Goal: Task Accomplishment & Management: Complete application form

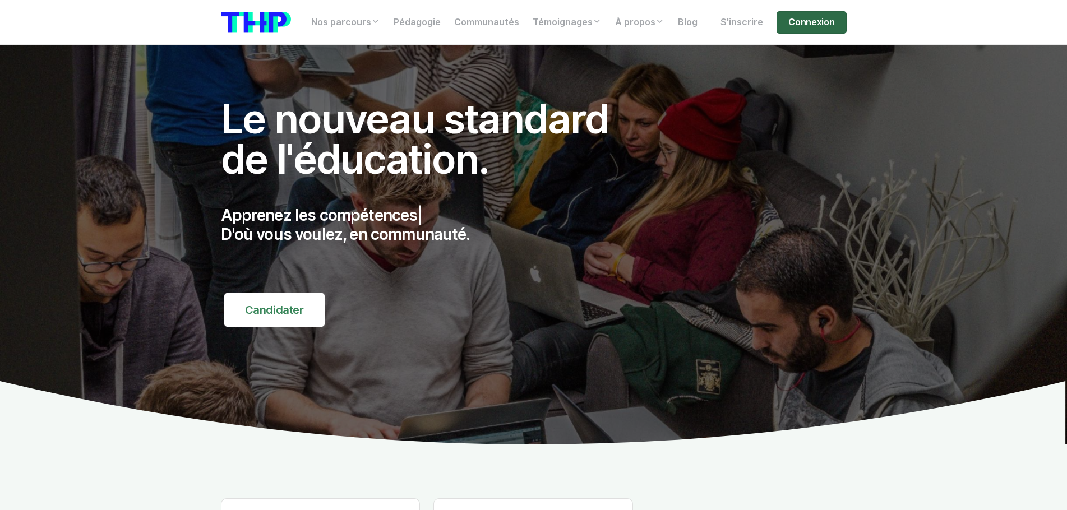
click at [802, 26] on link "Connexion" at bounding box center [812, 22] width 70 height 22
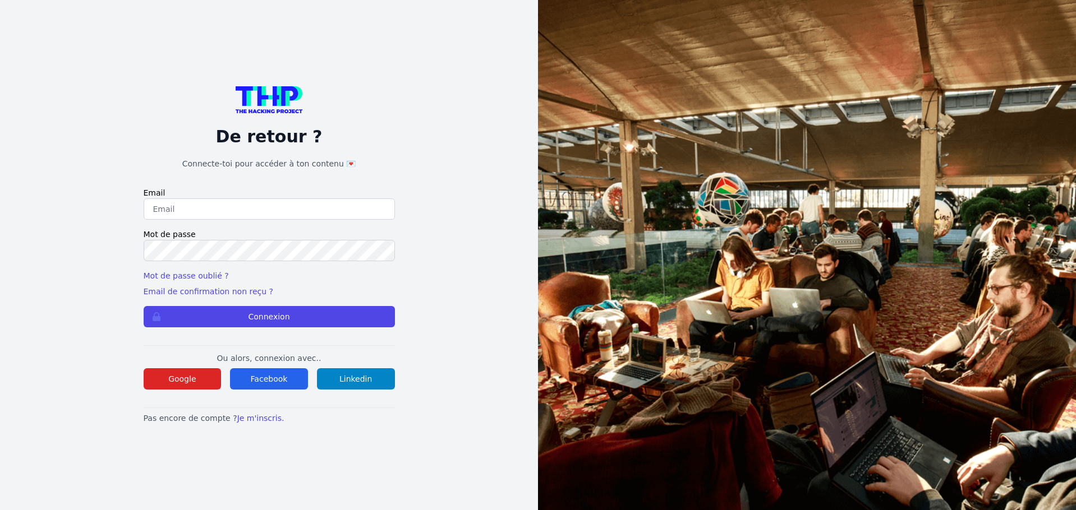
click at [236, 213] on input "email" at bounding box center [269, 209] width 251 height 21
type input "lucas.mrda@outlook.fr"
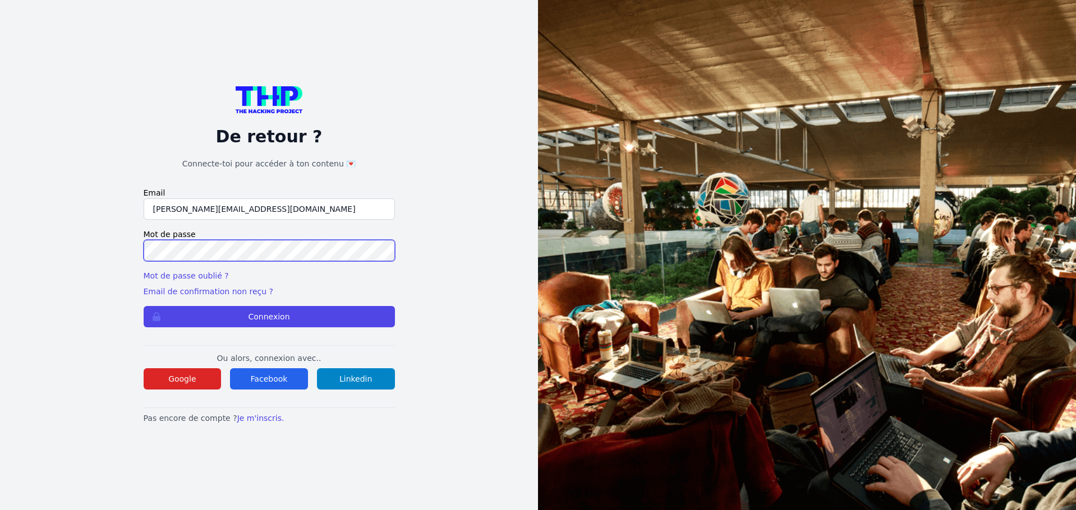
click at [144, 306] on button "Connexion" at bounding box center [269, 316] width 251 height 21
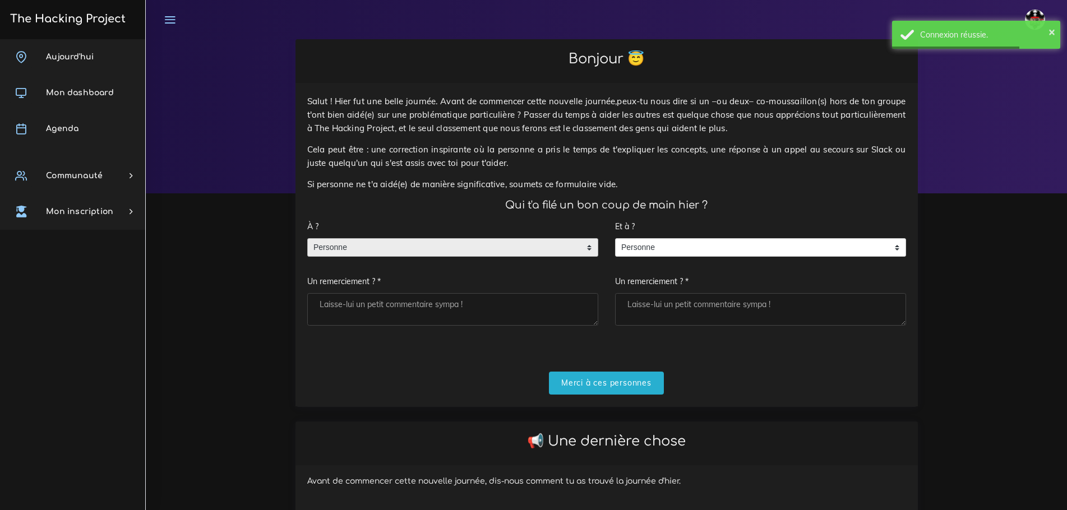
click at [329, 239] on span "Personne" at bounding box center [444, 248] width 273 height 18
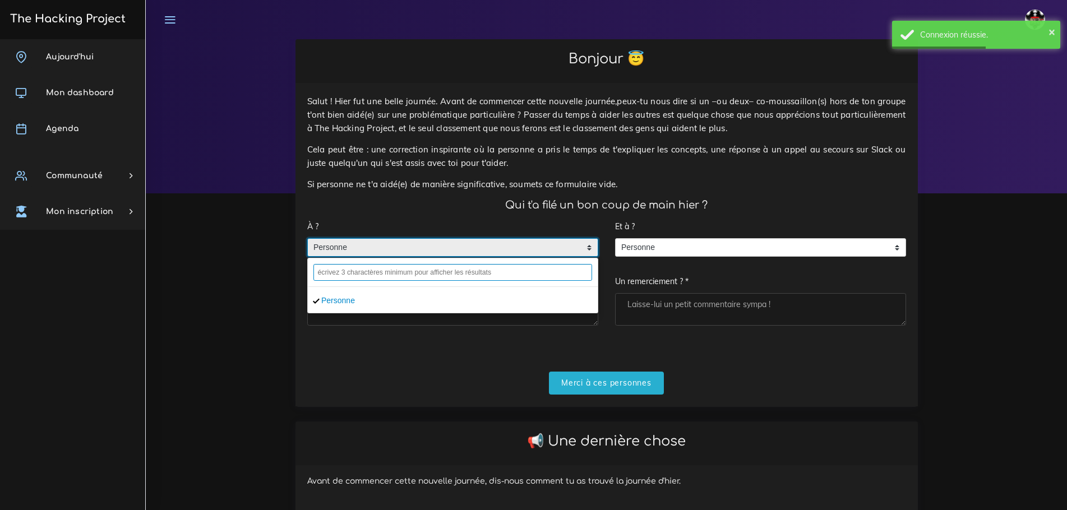
click at [346, 264] on input "text" at bounding box center [453, 272] width 279 height 17
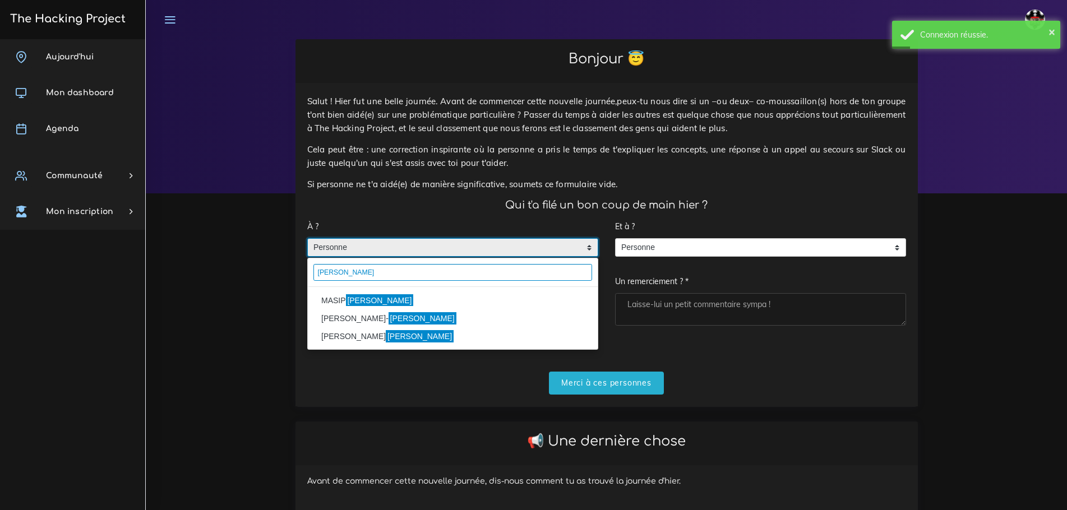
type input "pablo"
click at [358, 294] on mark "Pablo" at bounding box center [380, 300] width 68 height 12
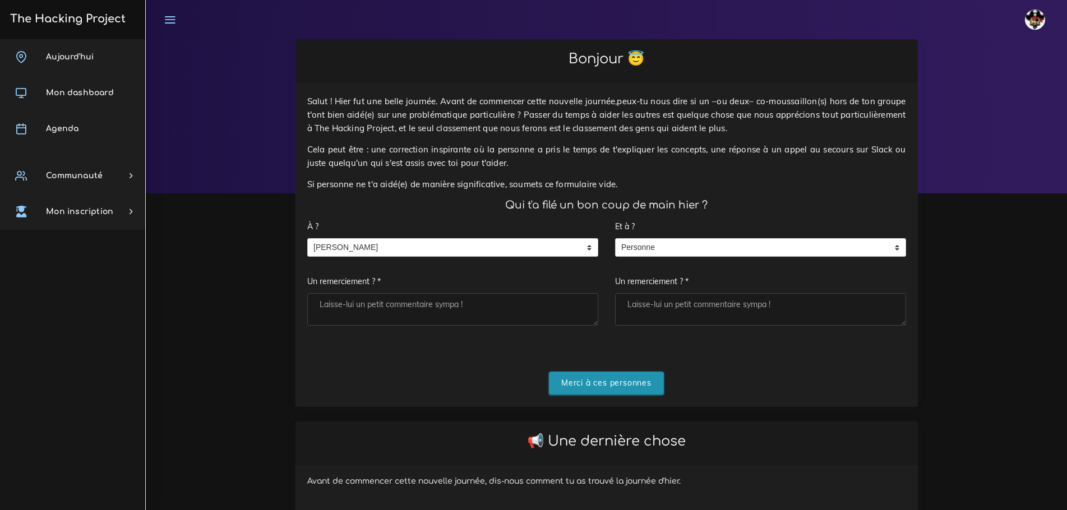
click at [620, 372] on input "Merci à ces personnes" at bounding box center [606, 383] width 115 height 23
click at [394, 300] on textarea "Un remerciement ? *" at bounding box center [452, 309] width 291 height 33
type textarea "T"
type textarea "une grande aide lors de l'exercice du morpion"
click at [593, 372] on input "Merci à ces personnes" at bounding box center [606, 383] width 115 height 23
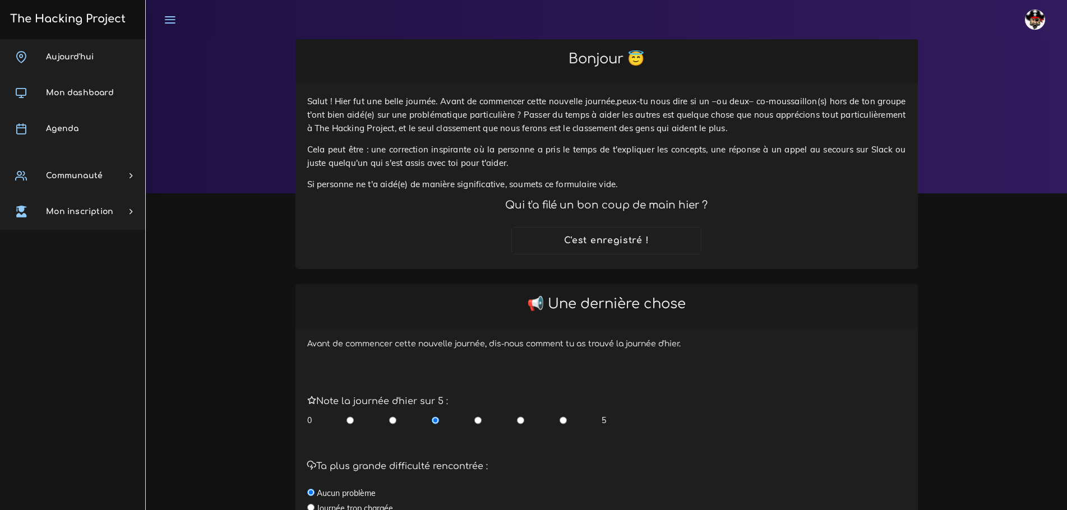
click at [393, 415] on input "radio" at bounding box center [392, 420] width 7 height 11
radio input "true"
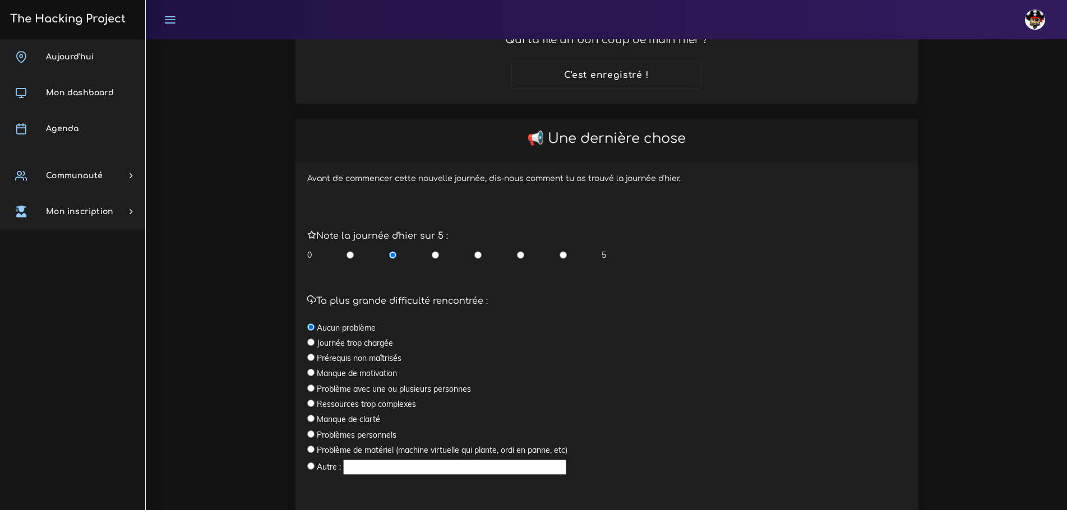
scroll to position [168, 0]
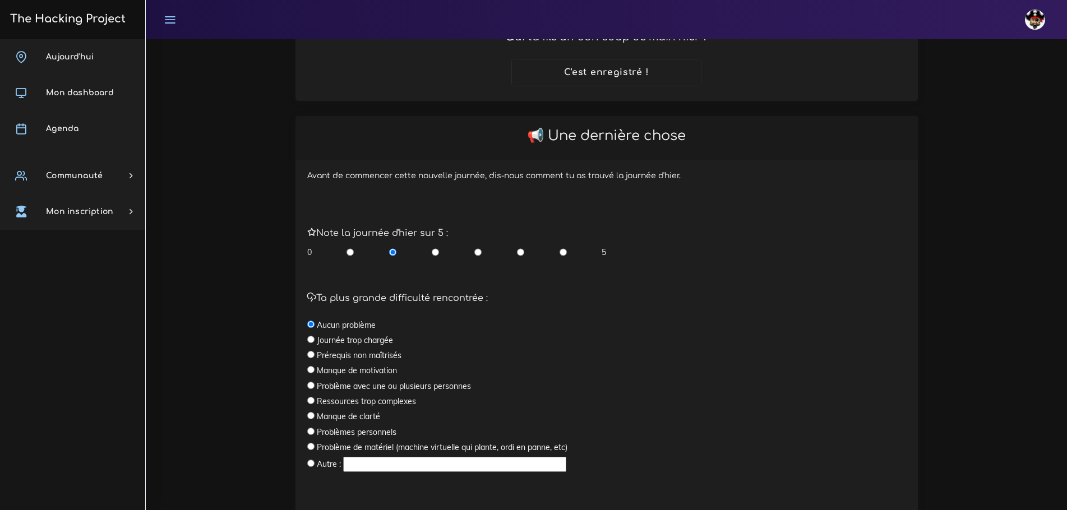
click at [372, 350] on label "Prérequis non maîtrisés" at bounding box center [359, 355] width 85 height 11
click at [362, 335] on label "Journée trop chargée" at bounding box center [355, 340] width 76 height 11
click at [311, 336] on input "radio" at bounding box center [310, 339] width 7 height 7
radio input "true"
click at [312, 351] on input "radio" at bounding box center [310, 354] width 7 height 7
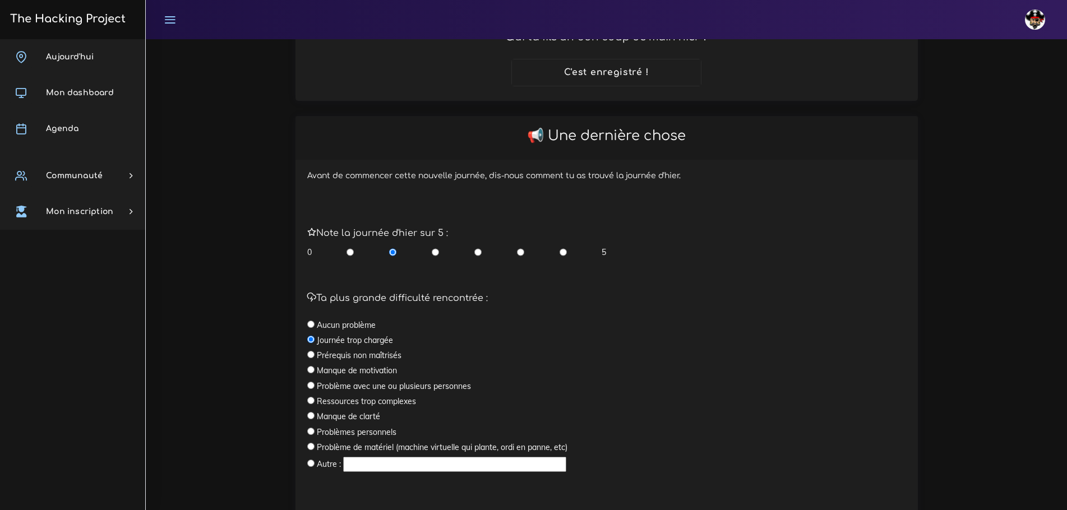
radio input "true"
click at [314, 397] on input "radio" at bounding box center [310, 400] width 7 height 7
radio input "true"
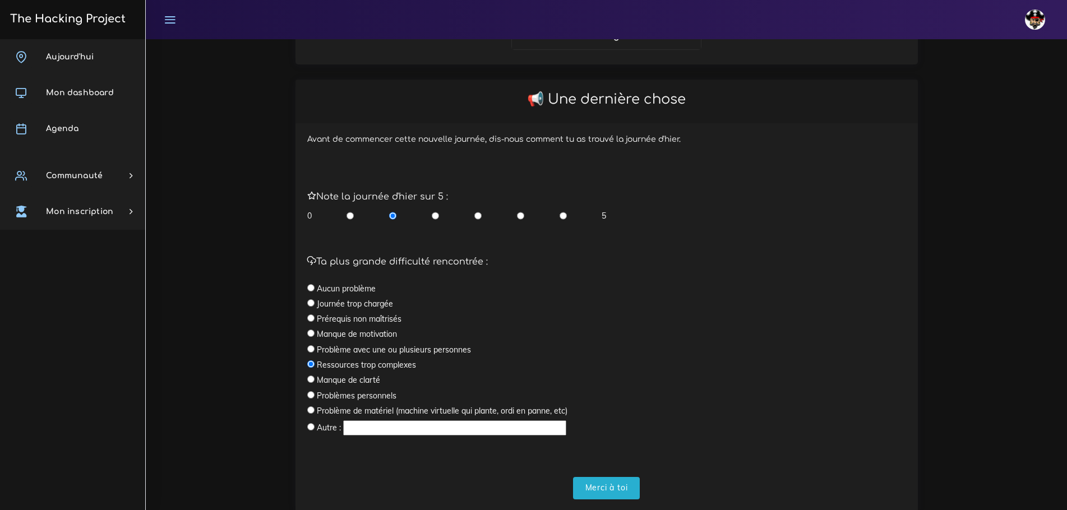
scroll to position [226, 0]
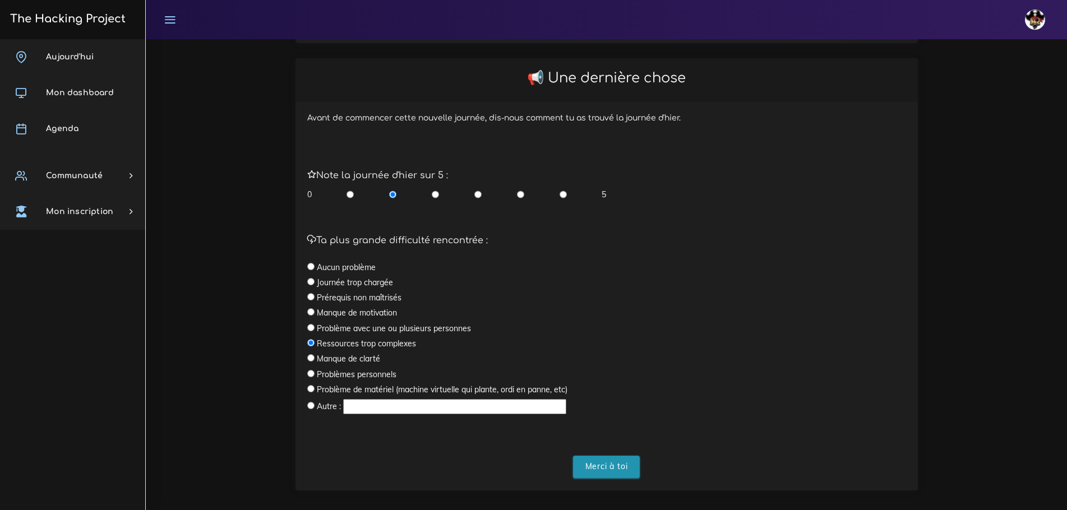
click at [610, 456] on input "Merci à toi" at bounding box center [606, 467] width 67 height 23
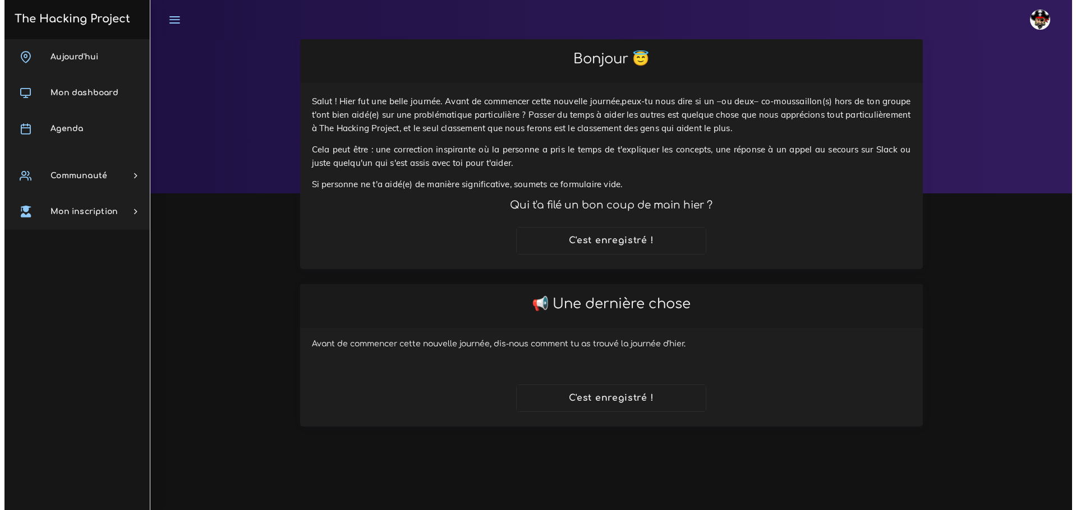
scroll to position [0, 0]
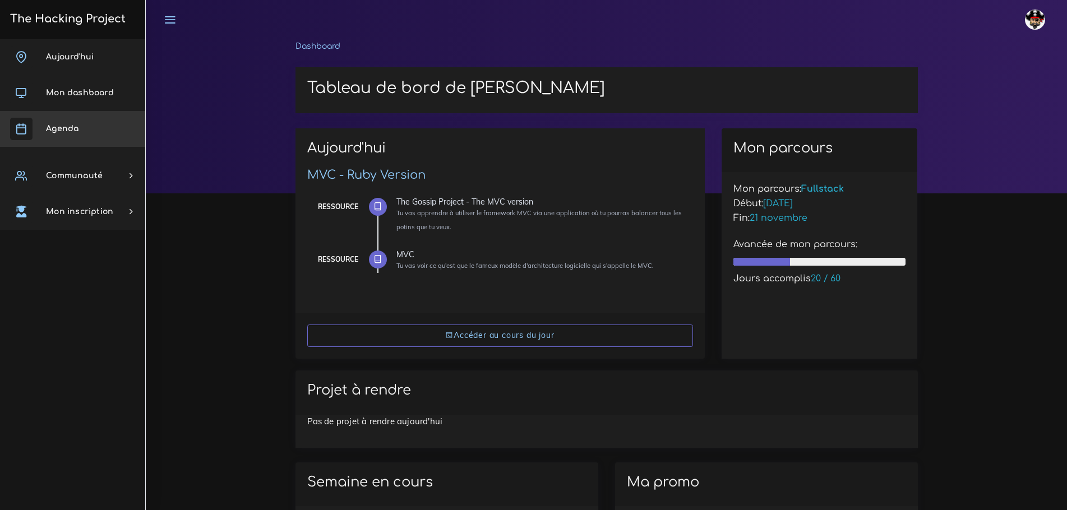
click at [69, 126] on span "Agenda" at bounding box center [62, 129] width 33 height 8
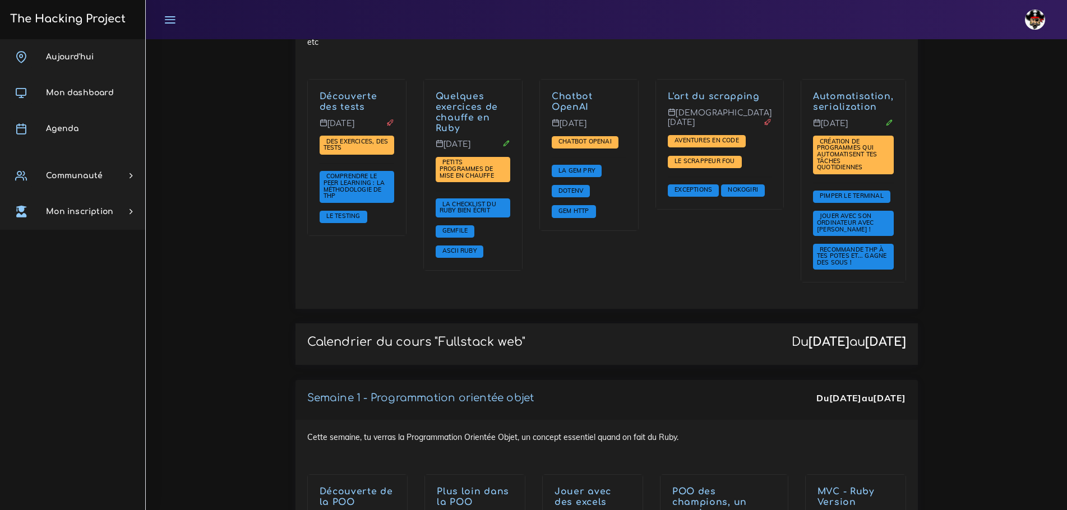
scroll to position [1402, 0]
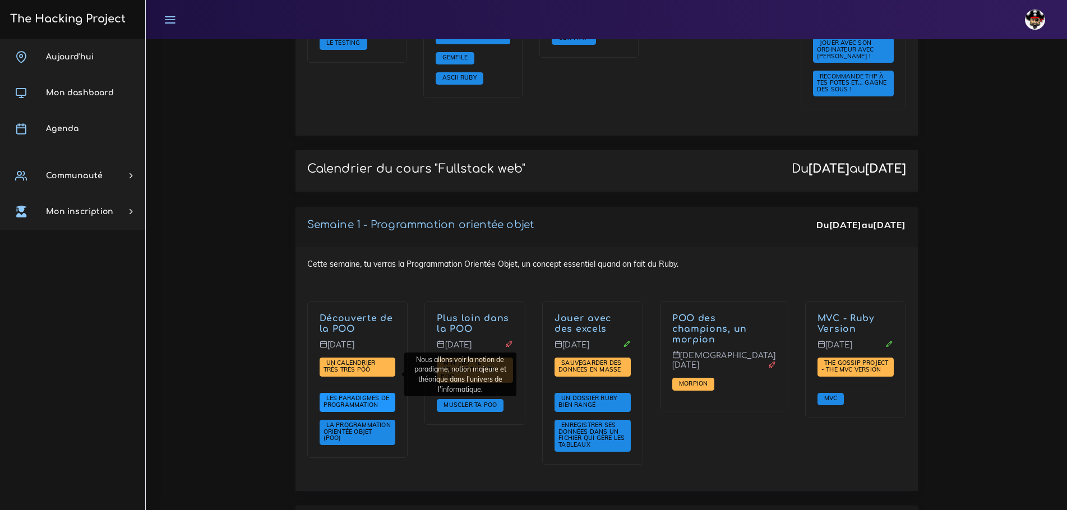
click at [347, 394] on span "Les paradigmes de programmation" at bounding box center [357, 401] width 66 height 15
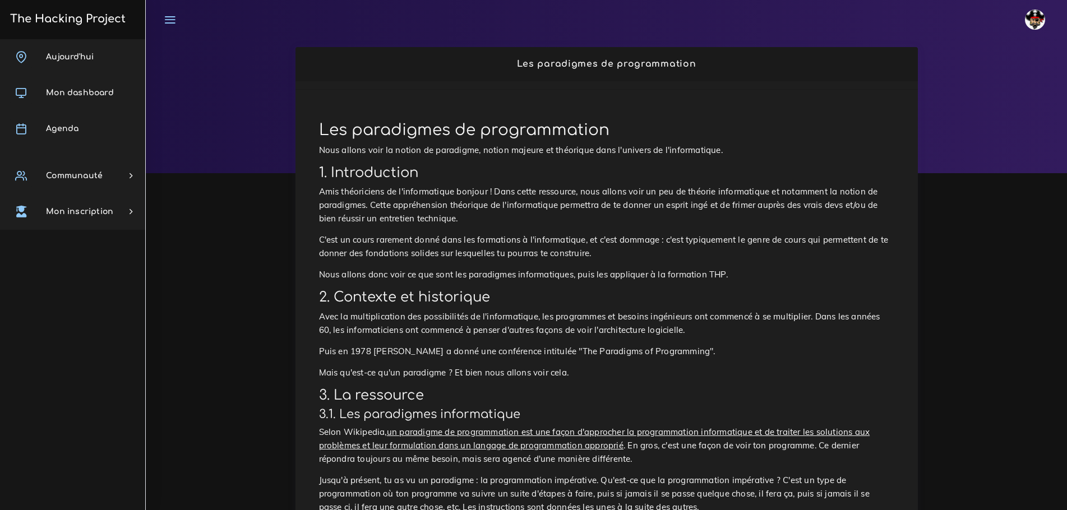
scroll to position [56, 0]
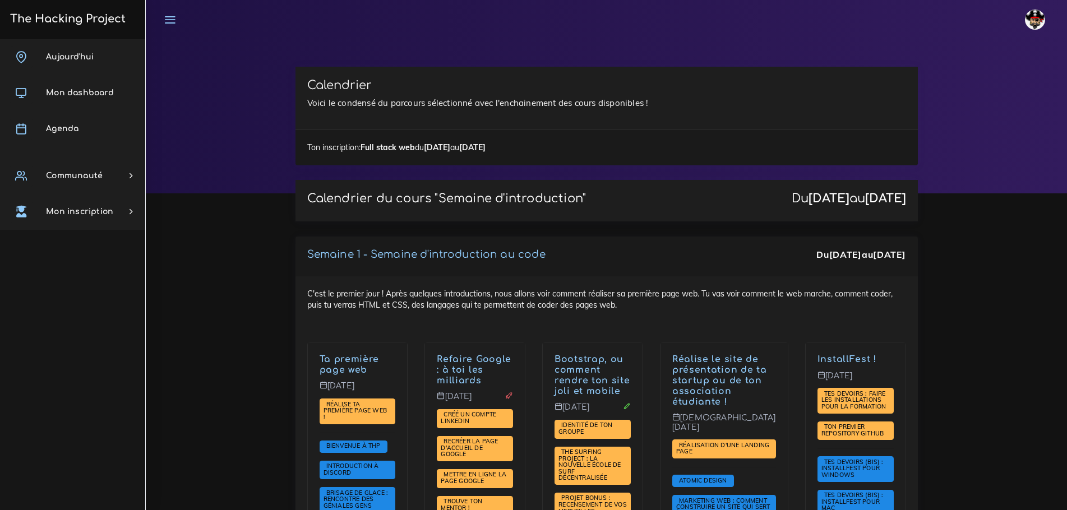
scroll to position [1402, 0]
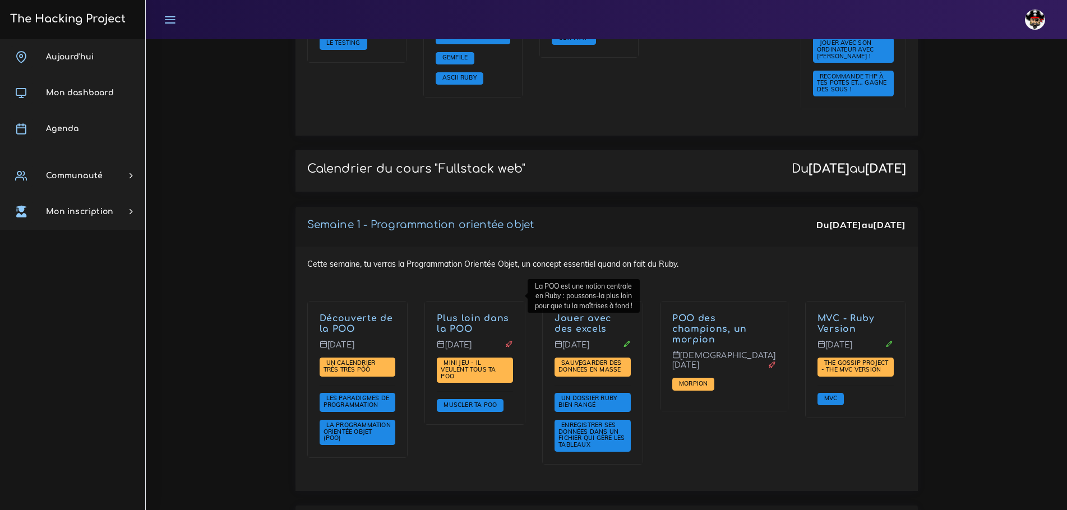
click at [457, 314] on link "Plus loin dans la POO" at bounding box center [473, 324] width 72 height 21
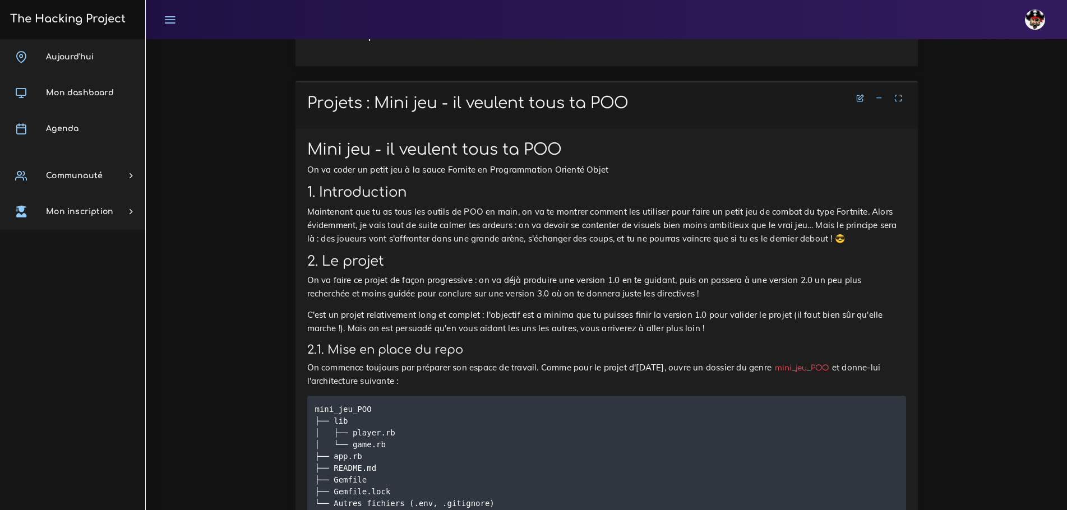
scroll to position [505, 0]
